Goal: Task Accomplishment & Management: Use online tool/utility

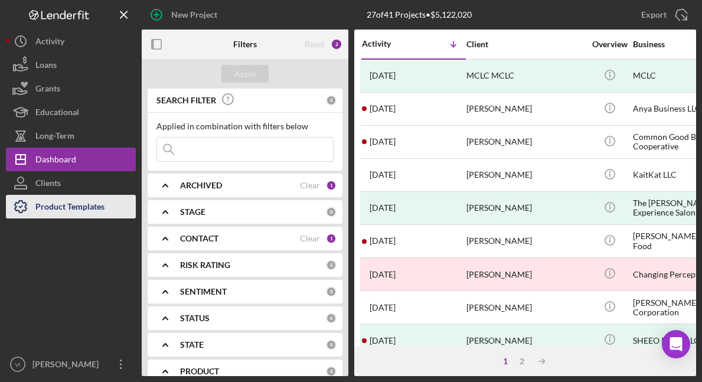
click at [68, 201] on div "Product Templates" at bounding box center [69, 208] width 69 height 27
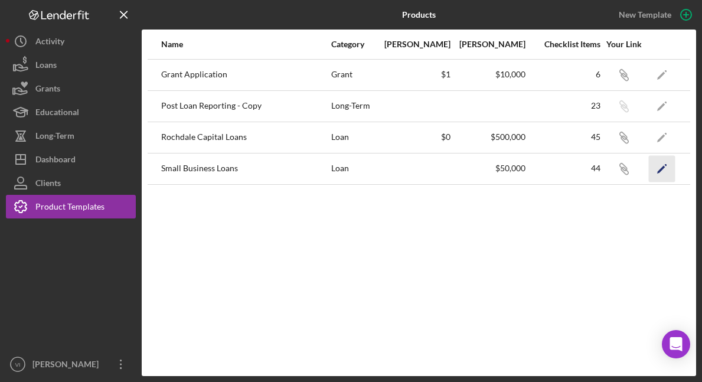
click at [472, 171] on icon "Icon/Edit" at bounding box center [662, 168] width 27 height 27
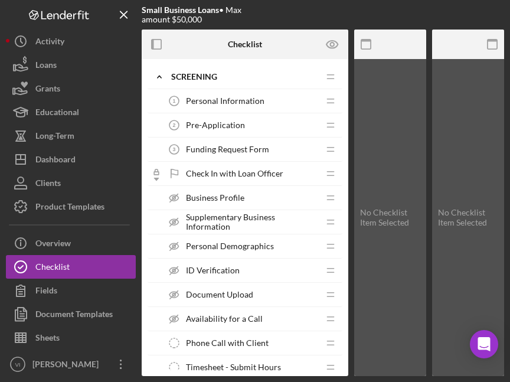
click at [240, 103] on span "Personal Information" at bounding box center [225, 100] width 78 height 9
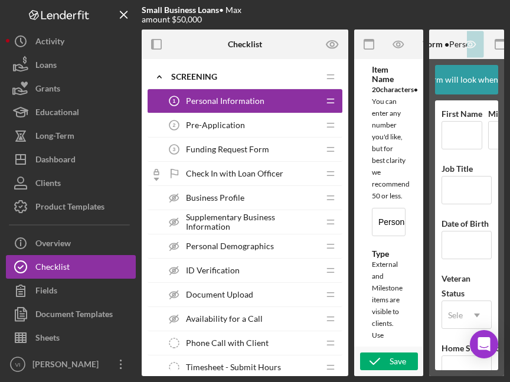
type textarea "<div><strong>Welcome! We're looking forward to working with you.</strong><br><b…"
type textarea "<div>Thank you for providing your personal information. This data will be in ou…"
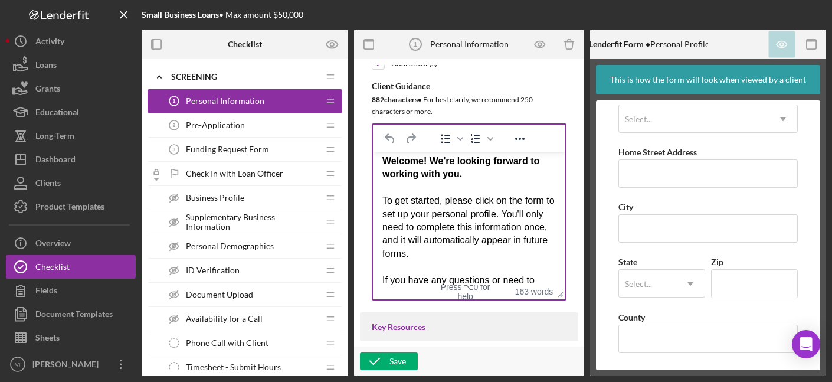
scroll to position [4, 0]
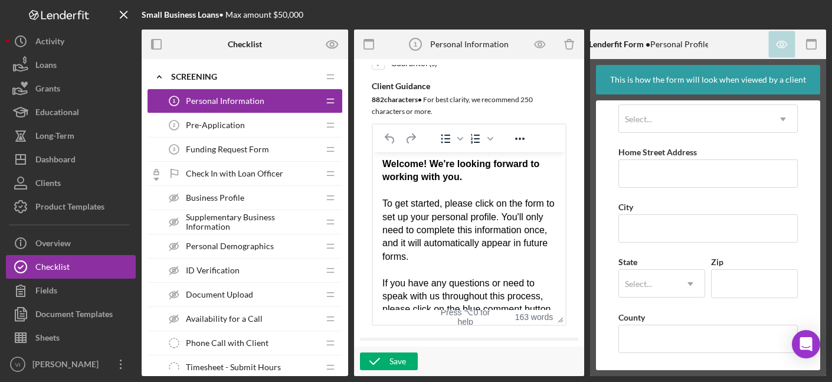
drag, startPoint x: 559, startPoint y: 297, endPoint x: 582, endPoint y: 364, distance: 70.0
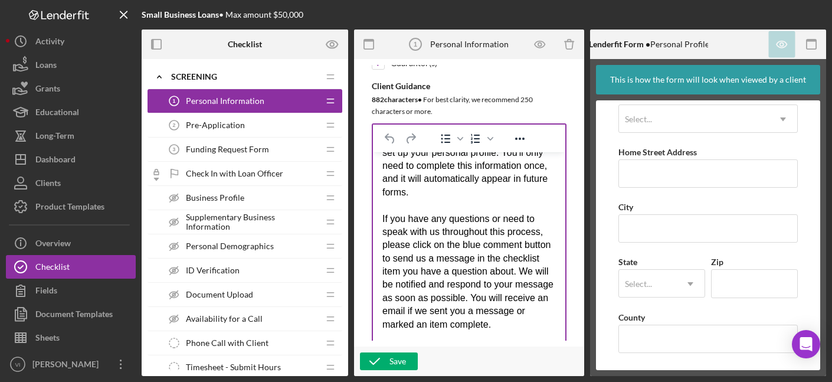
scroll to position [69, 0]
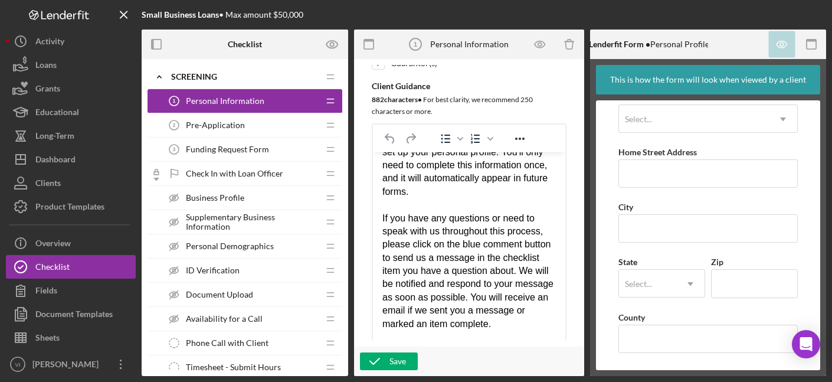
click at [252, 129] on div "Pre-Application 2 Pre-Application" at bounding box center [240, 125] width 156 height 24
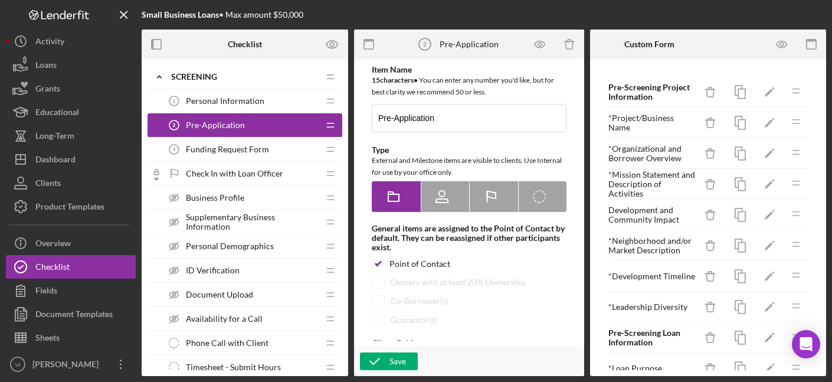
click at [253, 145] on span "Funding Request Form" at bounding box center [227, 149] width 83 height 9
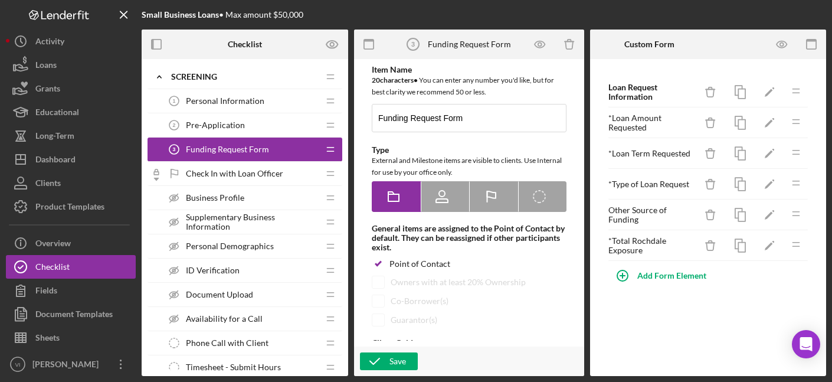
click at [254, 134] on div "Pre-Application 2 Pre-Application" at bounding box center [240, 125] width 156 height 24
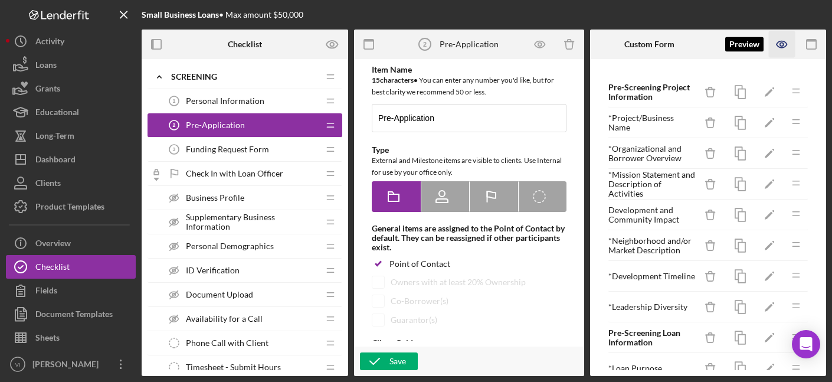
scroll to position [-1, 0]
click at [472, 38] on icon "button" at bounding box center [782, 44] width 27 height 27
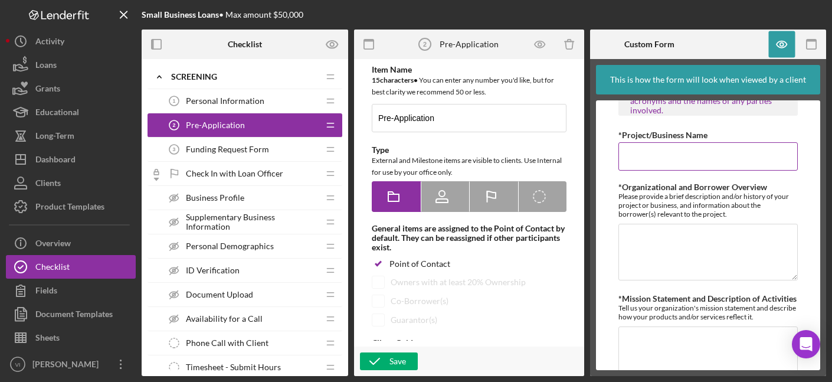
scroll to position [0, 0]
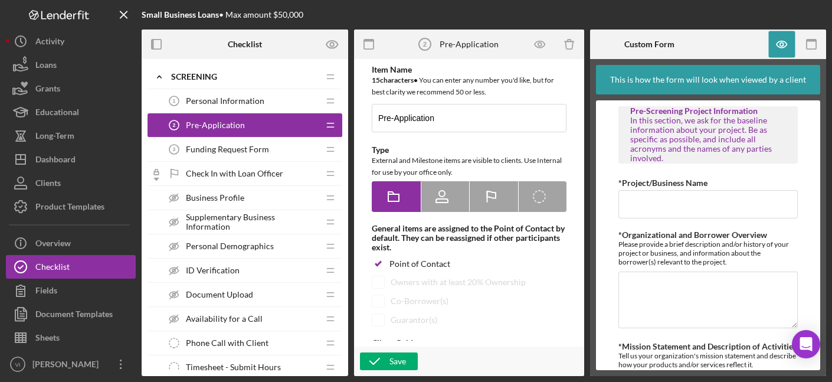
drag, startPoint x: 630, startPoint y: 109, endPoint x: 710, endPoint y: 169, distance: 100.7
click at [472, 163] on div "Pre-Screening Project Information In this section, we ask for the baseline info…" at bounding box center [708, 134] width 156 height 57
click at [472, 158] on div "In this section, we ask for the baseline information about your project. Be as …" at bounding box center [708, 139] width 156 height 47
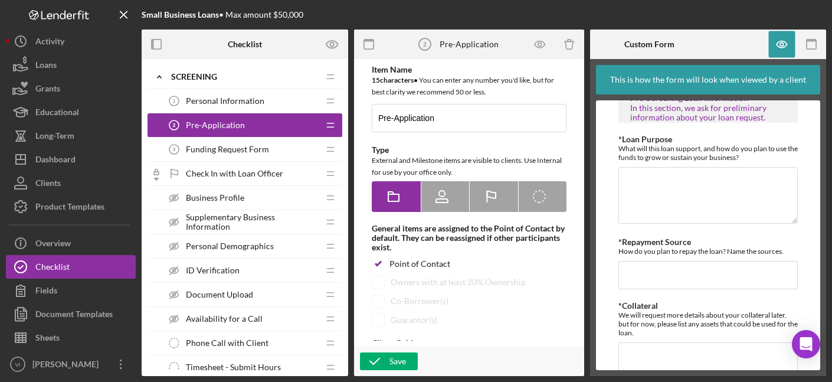
scroll to position [724, 0]
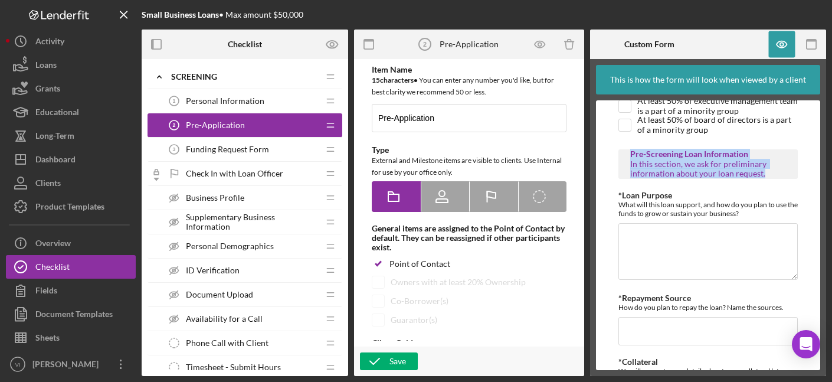
drag, startPoint x: 632, startPoint y: 173, endPoint x: 775, endPoint y: 192, distance: 144.0
click at [472, 178] on div "Pre-Screening Loan Information In this section, we ask for preliminary informat…" at bounding box center [708, 163] width 156 height 28
click at [472, 178] on div "In this section, we ask for preliminary information about your loan request." at bounding box center [708, 168] width 156 height 19
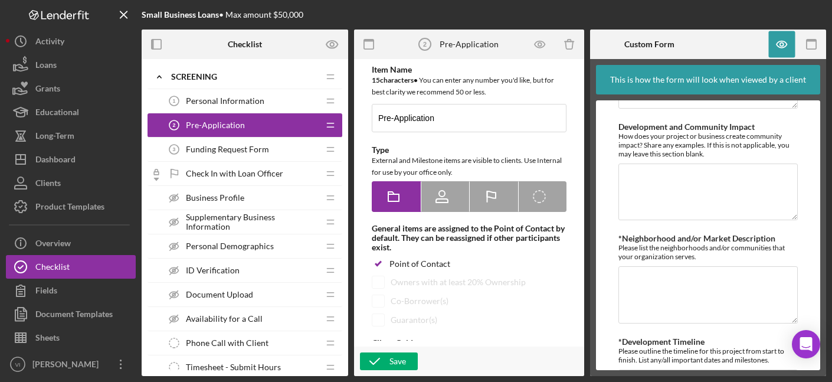
scroll to position [326, 0]
click at [247, 150] on span "Funding Request Form" at bounding box center [227, 149] width 83 height 9
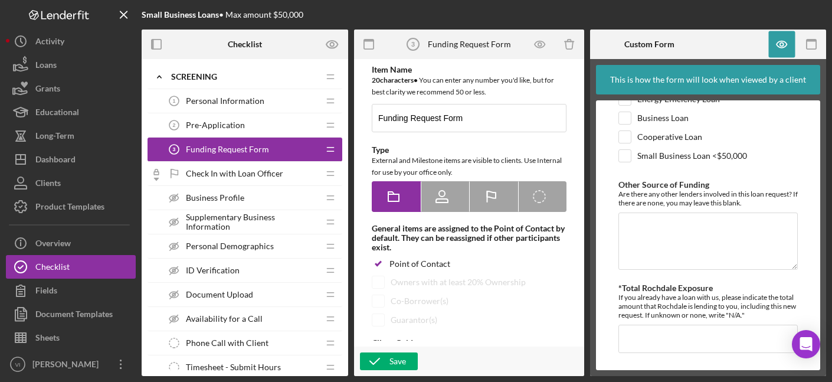
click at [245, 133] on div "Pre-Application 2 Pre-Application" at bounding box center [240, 125] width 156 height 24
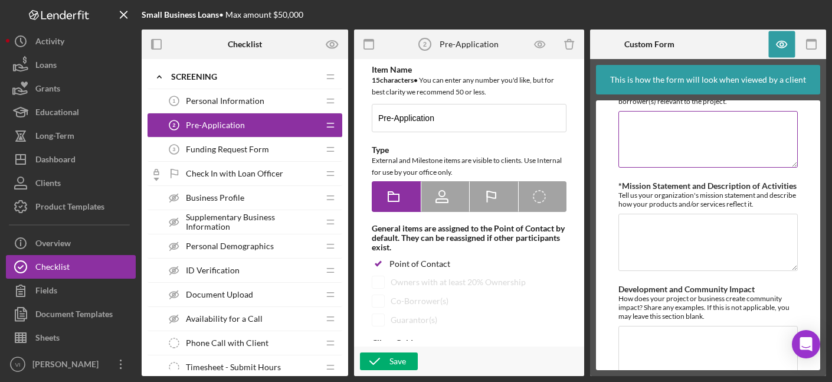
scroll to position [161, 0]
click at [235, 153] on span "Funding Request Form" at bounding box center [227, 149] width 83 height 9
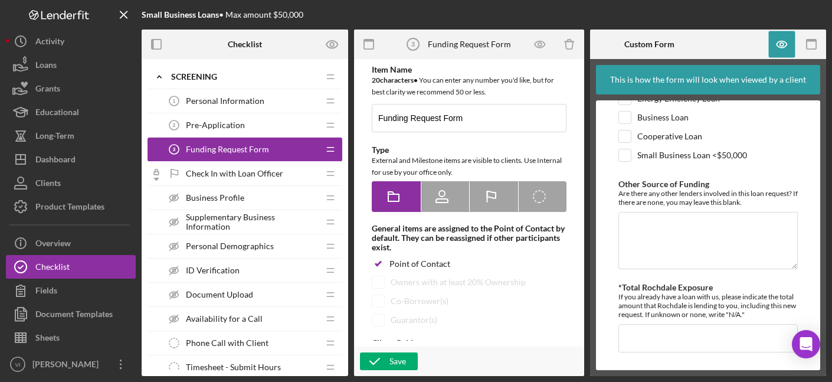
scroll to position [218, 0]
click at [231, 184] on div "Check In with Loan Officer Check In with Loan Officer" at bounding box center [240, 174] width 156 height 24
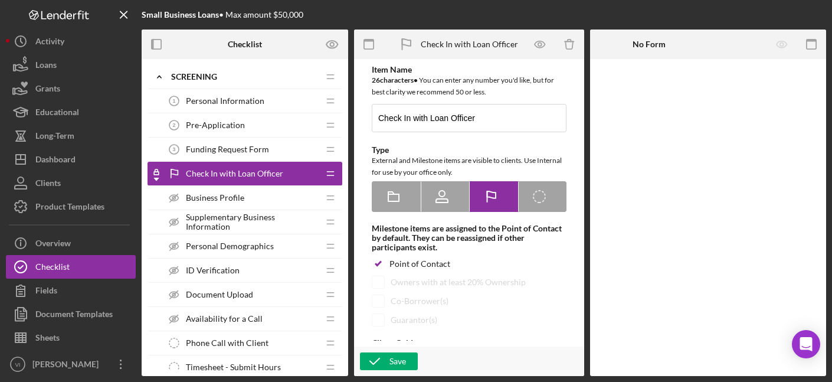
click at [243, 188] on div "Business Profile Business Profile" at bounding box center [240, 198] width 156 height 24
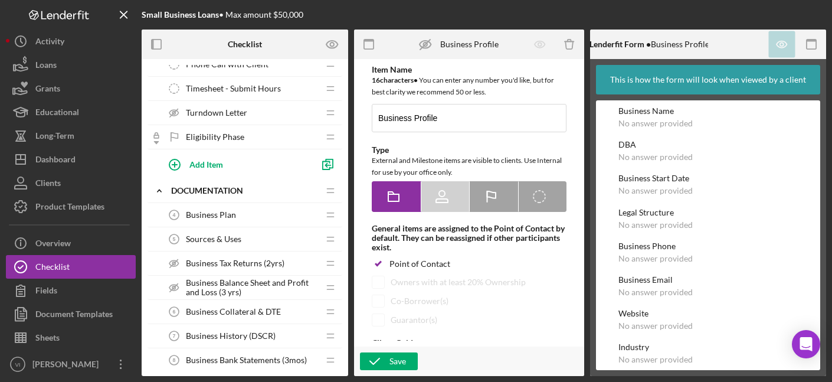
click at [239, 209] on div "Business Plan 4 Business Plan" at bounding box center [240, 215] width 156 height 24
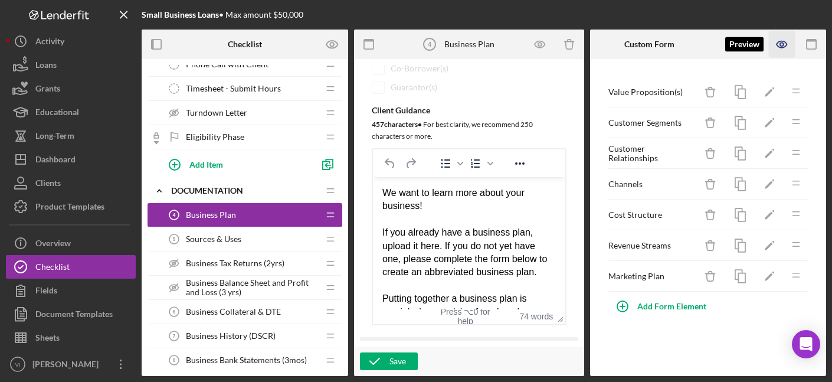
click at [472, 54] on icon "button" at bounding box center [782, 44] width 27 height 27
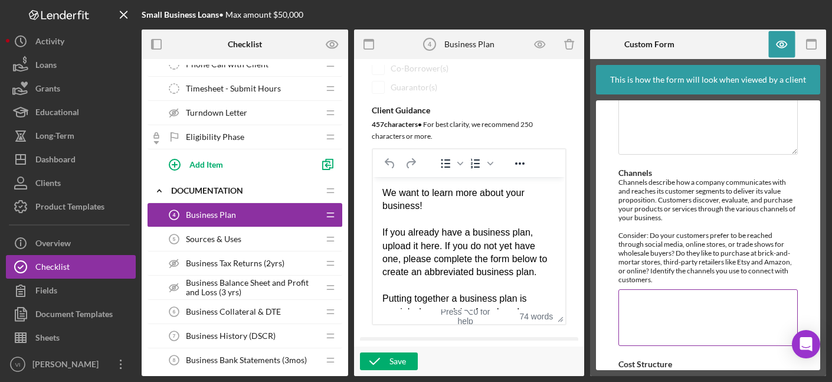
scroll to position [444, 0]
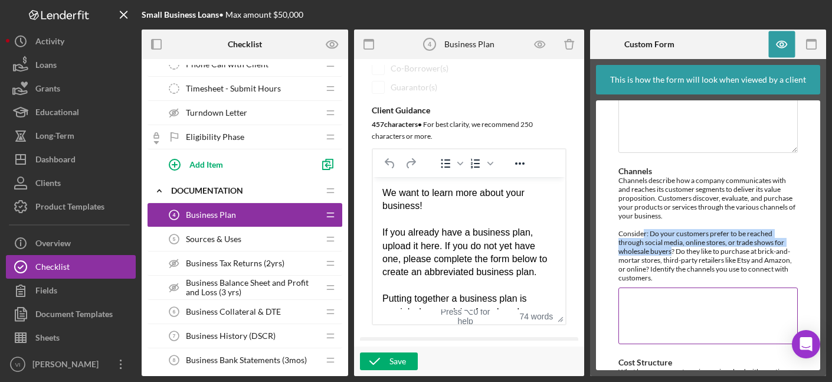
drag, startPoint x: 644, startPoint y: 226, endPoint x: 673, endPoint y: 239, distance: 31.2
click at [472, 239] on div "Channels describe how a company communicates with and reaches its customer segm…" at bounding box center [707, 229] width 179 height 106
click at [472, 243] on div "Channels describe how a company communicates with and reaches its customer segm…" at bounding box center [707, 229] width 179 height 106
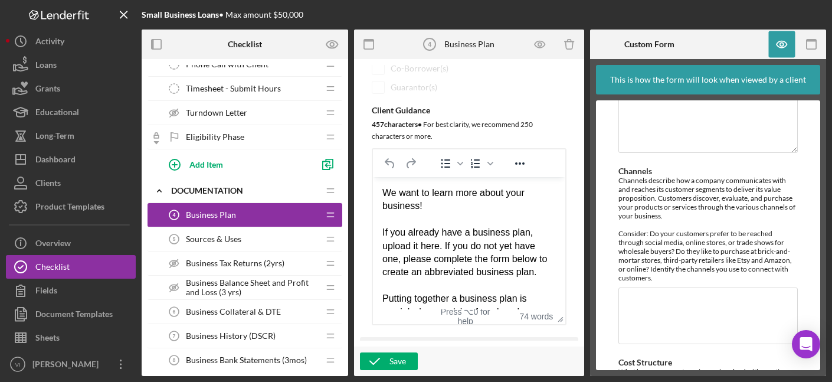
click at [272, 245] on div "Sources & Uses 5 Sources & Uses" at bounding box center [240, 239] width 156 height 24
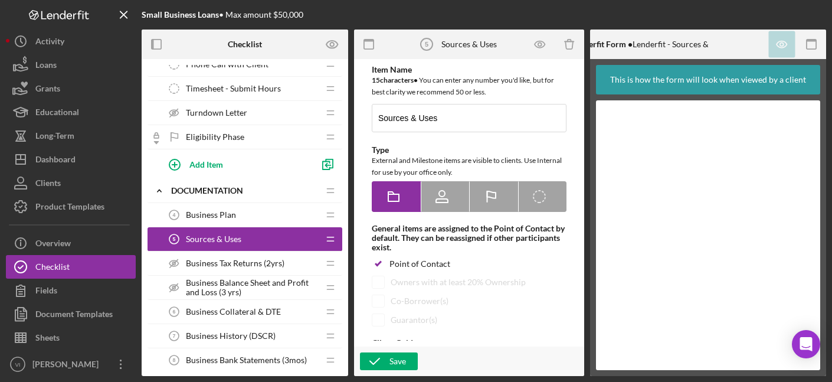
click at [281, 267] on span "Business Tax Returns (2yrs)" at bounding box center [235, 262] width 99 height 9
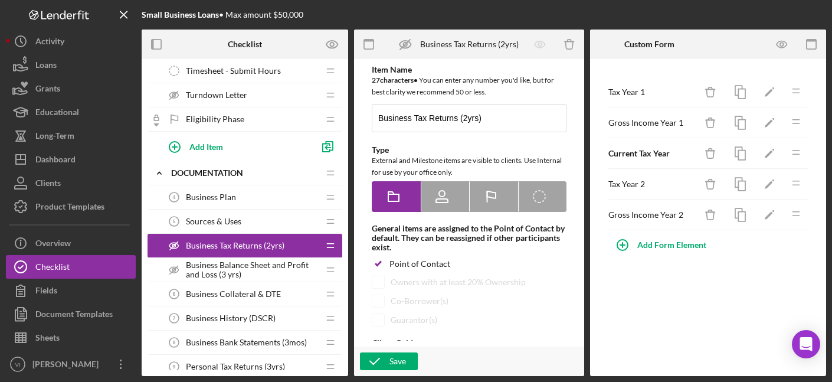
click at [251, 276] on span "Business Balance Sheet and Profit and Loss (3 yrs)" at bounding box center [252, 269] width 133 height 19
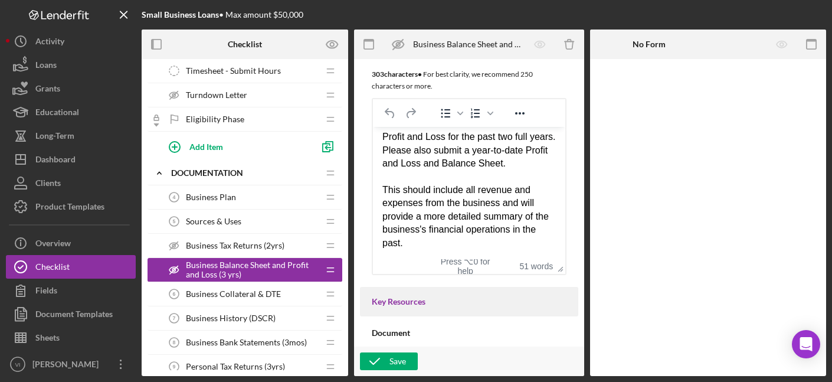
scroll to position [282, 0]
click at [234, 298] on span "Business Collateral & DTE" at bounding box center [233, 293] width 95 height 9
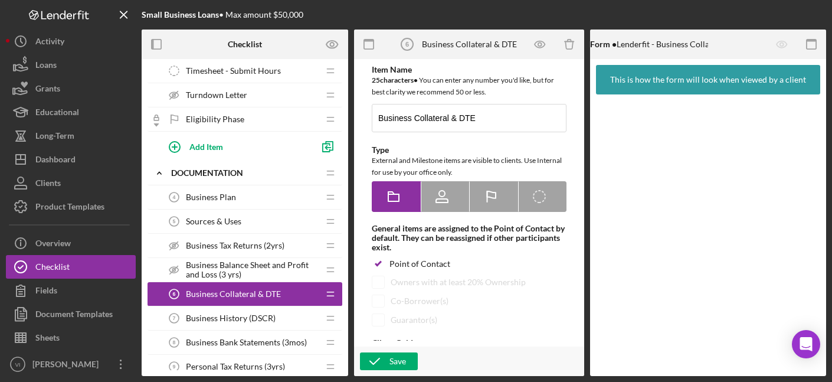
click at [241, 326] on div "Business History (DSCR) 7 Business History (DSCR)" at bounding box center [240, 318] width 156 height 24
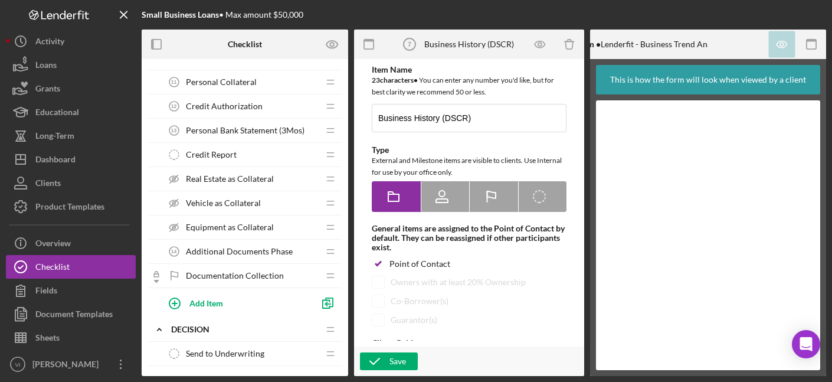
scroll to position [698, 0]
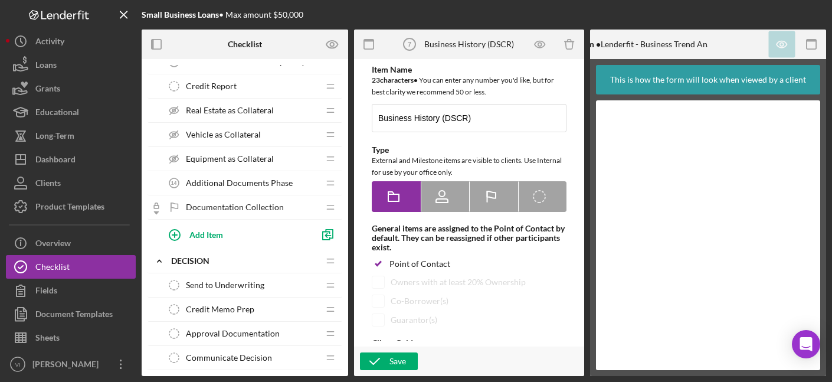
click at [246, 201] on div "Documentation Collection Documentation Collection" at bounding box center [240, 207] width 156 height 24
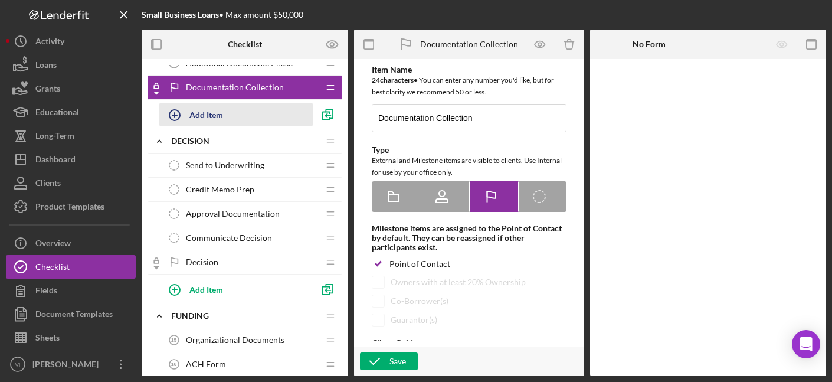
scroll to position [845, 0]
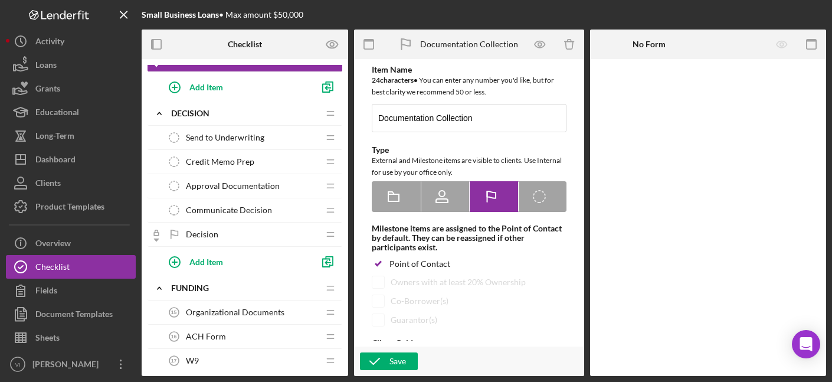
click at [253, 142] on div "Send to Underwriting Send to Underwriting" at bounding box center [240, 138] width 156 height 24
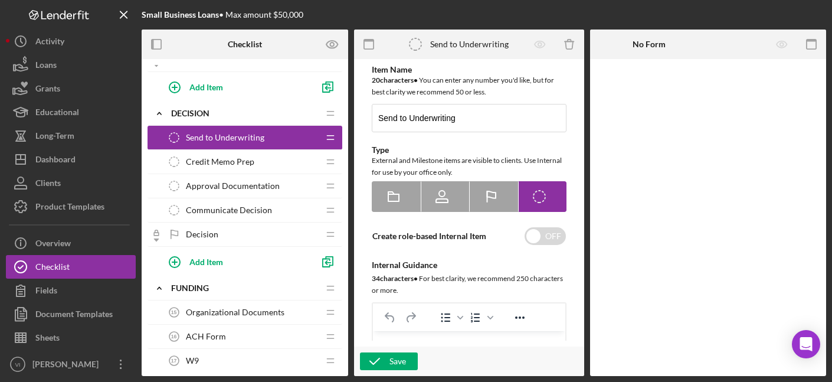
click at [241, 189] on span "Approval Documentation" at bounding box center [233, 185] width 94 height 9
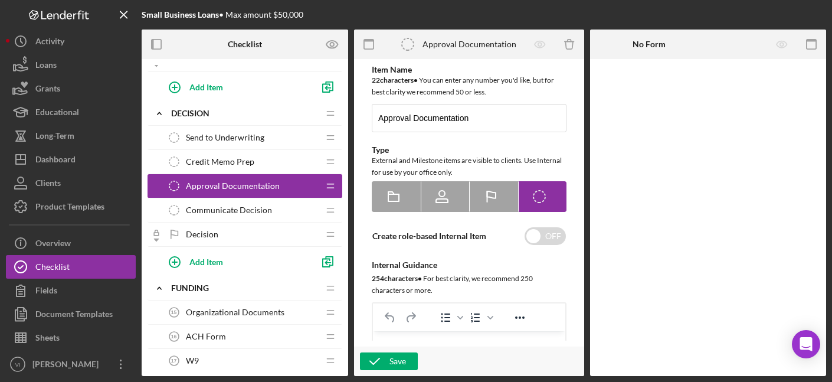
click at [241, 201] on div "Communicate Decision Communicate Decision" at bounding box center [240, 210] width 156 height 24
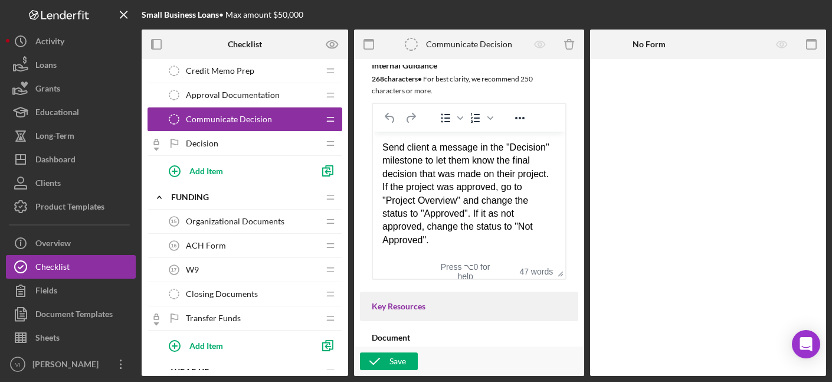
scroll to position [943, 0]
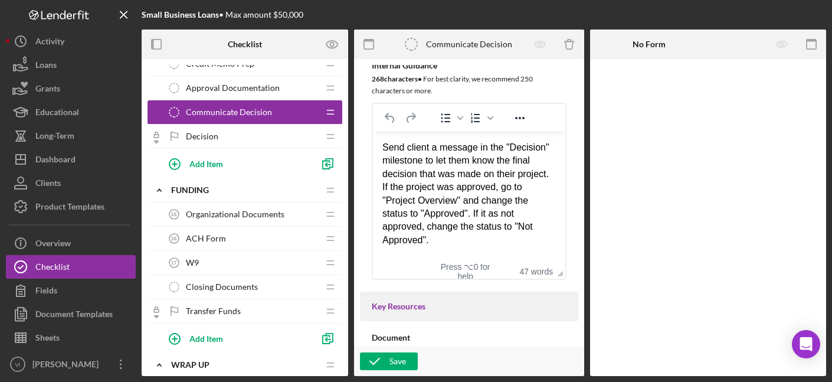
click at [270, 214] on span "Organizational Documents" at bounding box center [235, 213] width 99 height 9
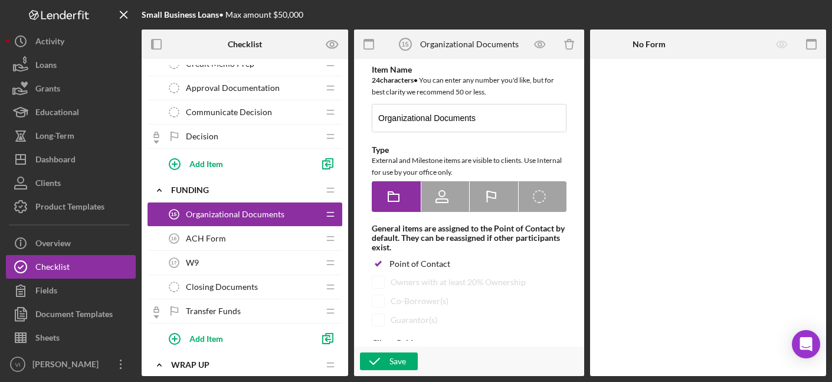
click at [262, 244] on div "ACH Form 16 ACH Form" at bounding box center [240, 239] width 156 height 24
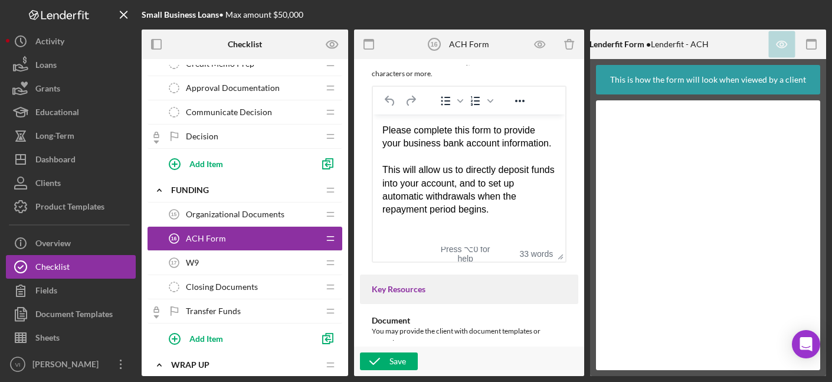
scroll to position [300, 0]
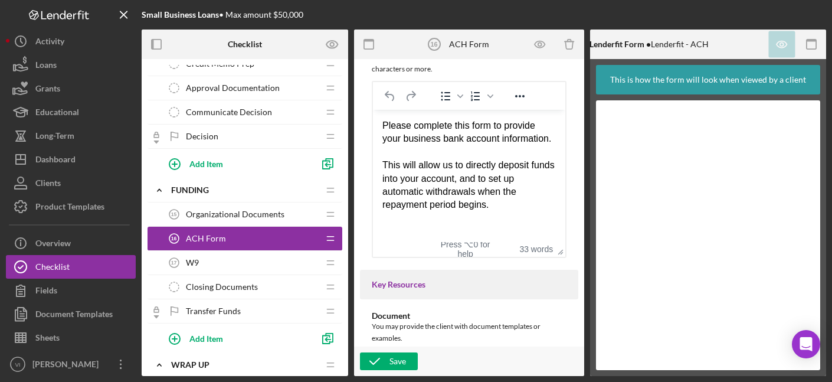
click at [263, 273] on div "W9 17 W9" at bounding box center [240, 263] width 156 height 24
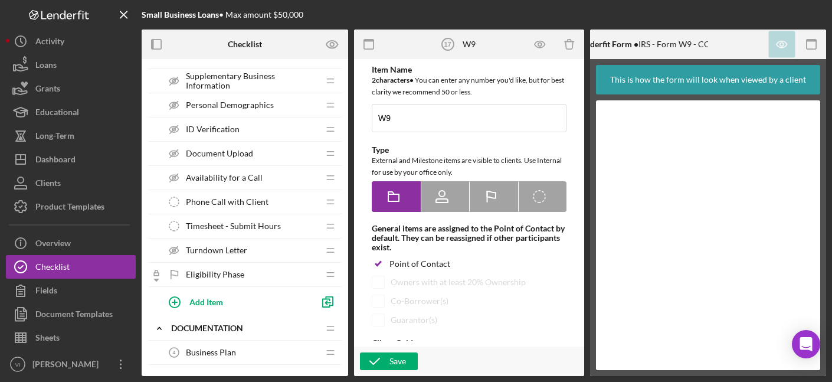
scroll to position [128, 0]
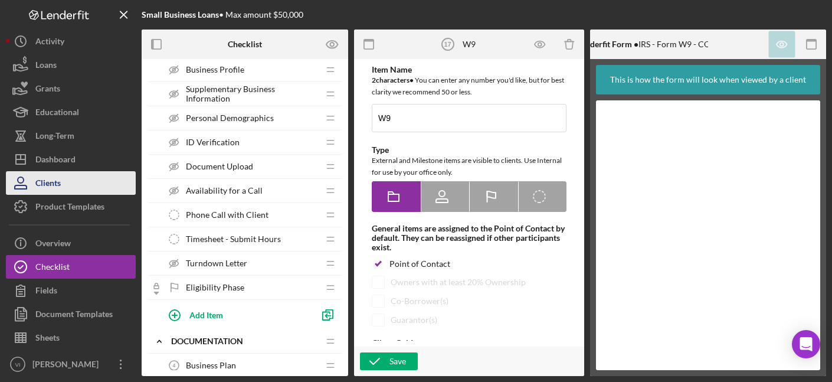
click at [70, 191] on button "Clients" at bounding box center [71, 183] width 130 height 24
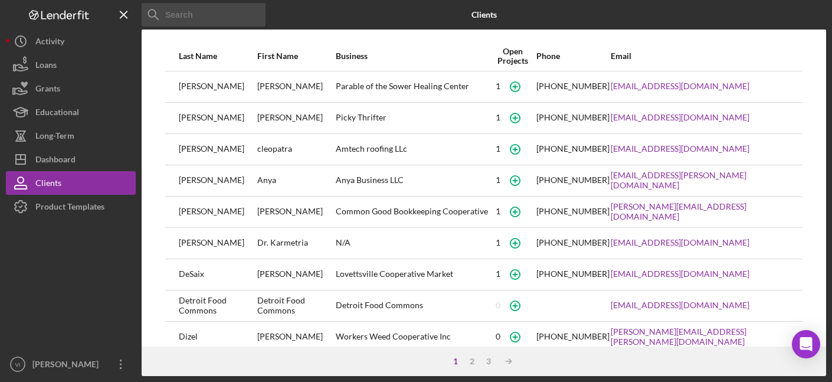
click at [472, 178] on div "[PHONE_NUMBER]" at bounding box center [572, 179] width 73 height 9
click at [472, 91] on circle "button" at bounding box center [514, 85] width 9 height 9
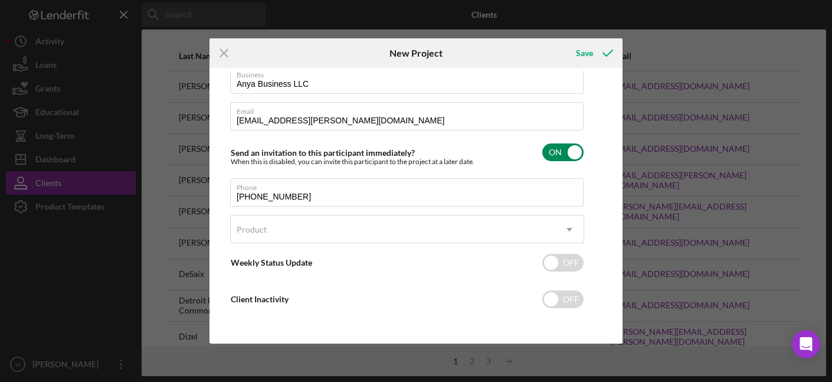
scroll to position [96, 0]
click at [225, 54] on line at bounding box center [224, 53] width 8 height 8
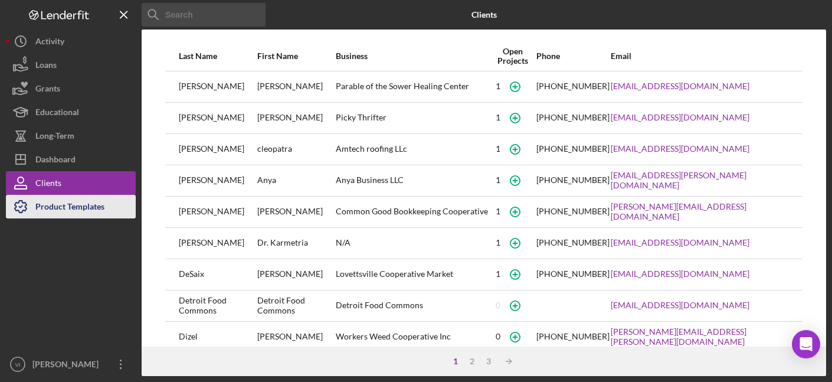
click at [68, 217] on div "Product Templates" at bounding box center [69, 208] width 69 height 27
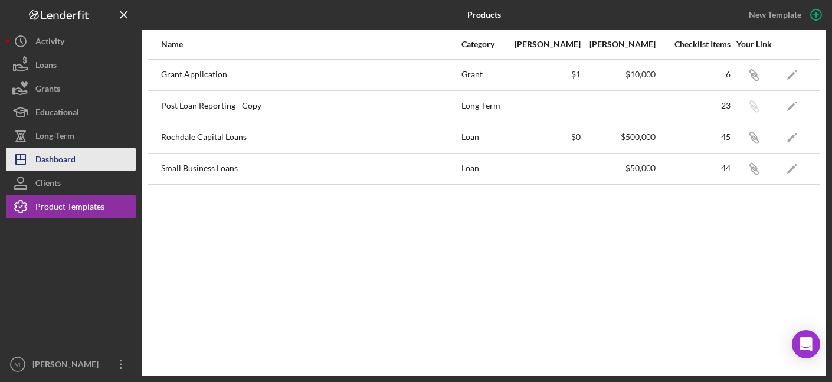
click at [69, 165] on div "Dashboard" at bounding box center [55, 161] width 40 height 27
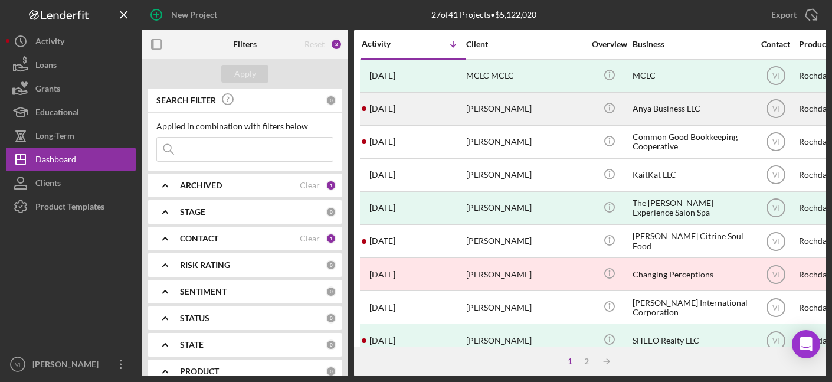
click at [472, 108] on div "[PERSON_NAME]" at bounding box center [525, 108] width 118 height 31
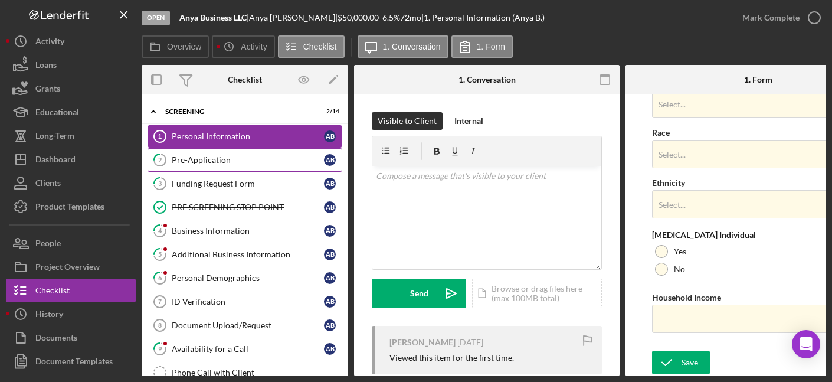
scroll to position [512, 0]
click at [294, 161] on div "Pre-Application" at bounding box center [248, 159] width 152 height 9
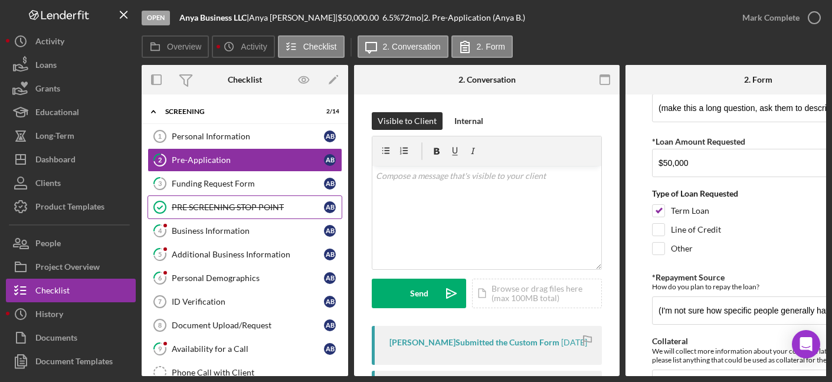
click at [218, 213] on link "PRE SCREENING STOP POINT PRE SCREENING STOP POINT A B" at bounding box center [245, 207] width 195 height 24
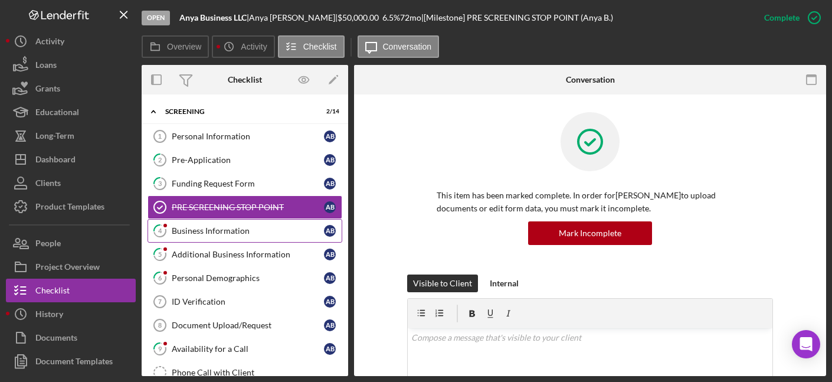
click at [218, 236] on link "4 Business Information A B" at bounding box center [245, 231] width 195 height 24
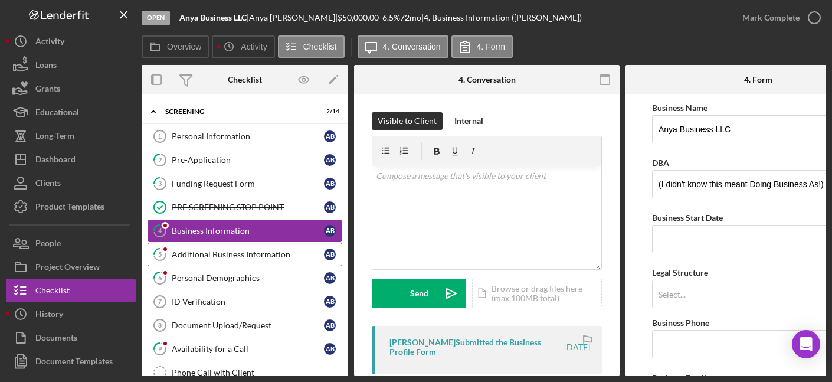
click at [212, 256] on div "Additional Business Information" at bounding box center [248, 254] width 152 height 9
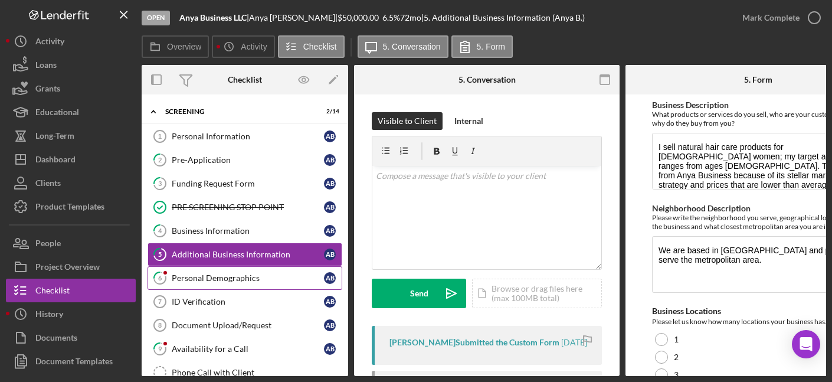
click at [216, 276] on div "Personal Demographics" at bounding box center [248, 277] width 152 height 9
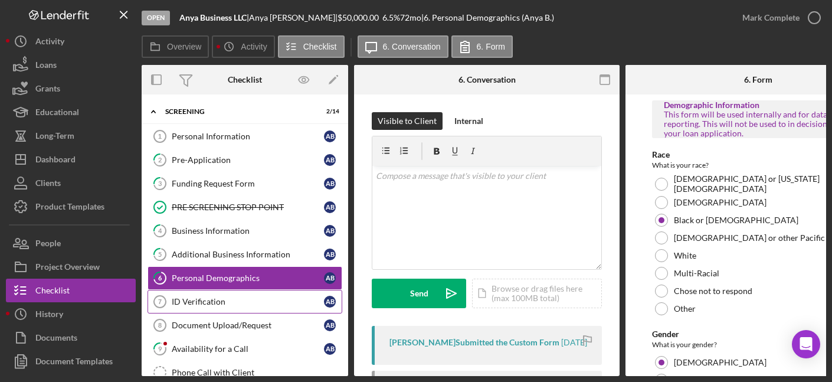
click at [216, 300] on div "ID Verification" at bounding box center [248, 301] width 152 height 9
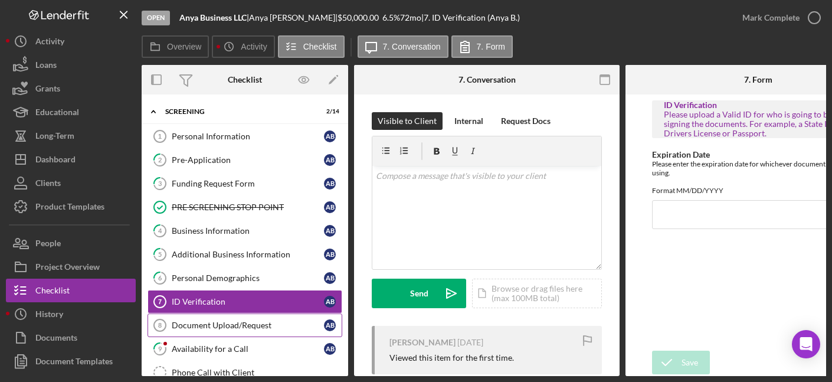
click at [217, 332] on link "Document Upload/Request 8 Document Upload/Request A B" at bounding box center [245, 325] width 195 height 24
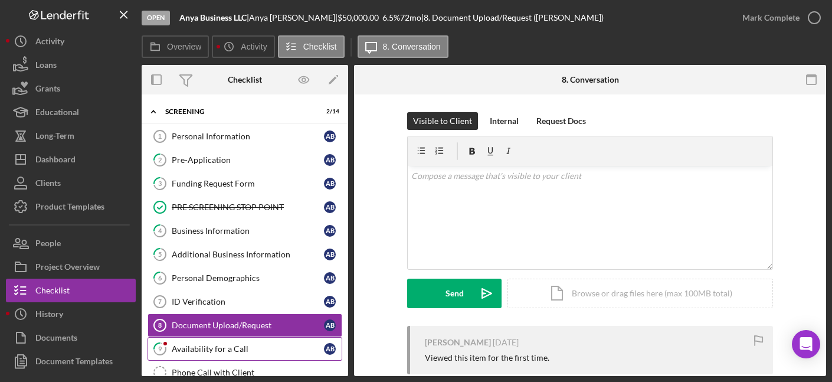
click at [217, 346] on div "Availability for a Call" at bounding box center [248, 348] width 152 height 9
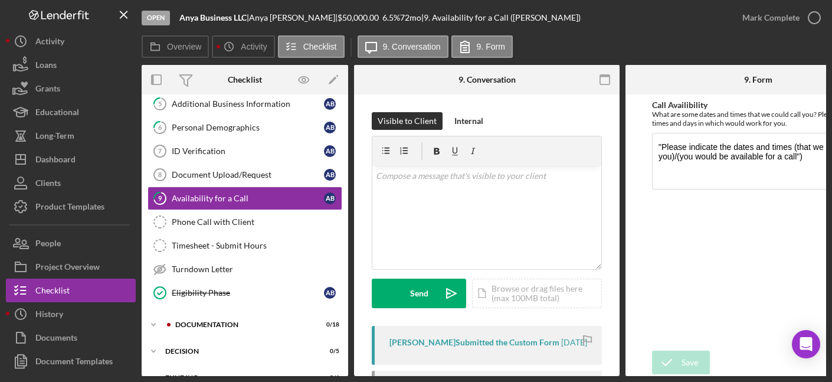
scroll to position [149, 0]
